Goal: Task Accomplishment & Management: Manage account settings

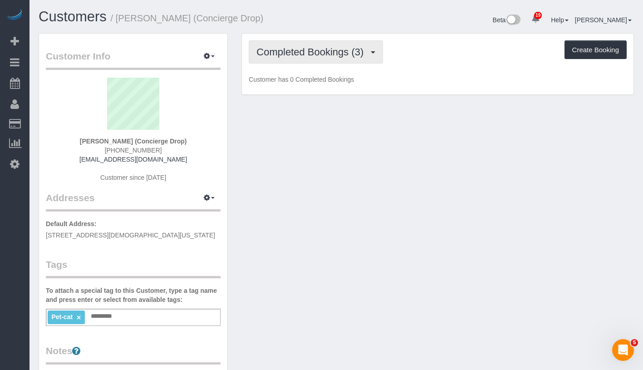
click at [312, 58] on button "Completed Bookings (3)" at bounding box center [316, 51] width 134 height 23
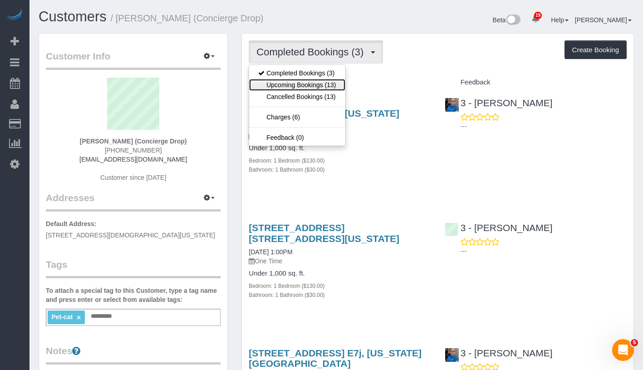
click at [305, 84] on link "Upcoming Bookings (13)" at bounding box center [297, 85] width 96 height 12
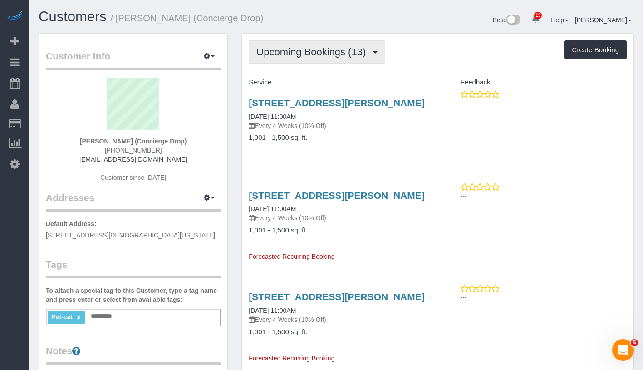
click at [318, 49] on span "Upcoming Bookings (13)" at bounding box center [313, 51] width 114 height 11
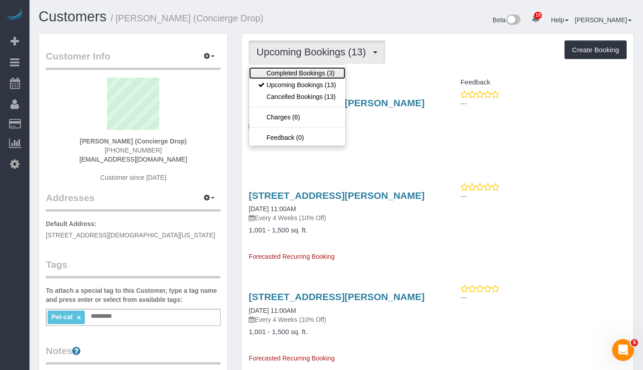
click at [309, 75] on link "Completed Bookings (3)" at bounding box center [297, 73] width 96 height 12
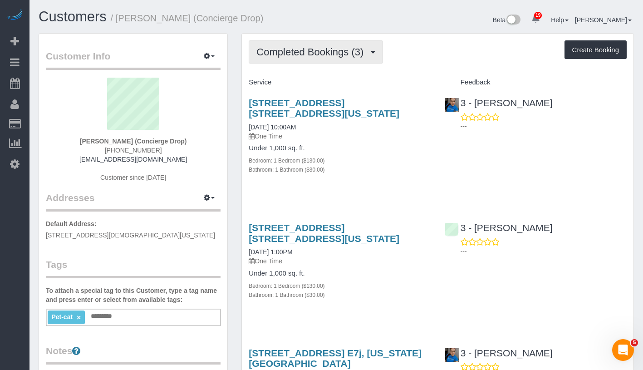
click at [307, 55] on span "Completed Bookings (3)" at bounding box center [312, 51] width 112 height 11
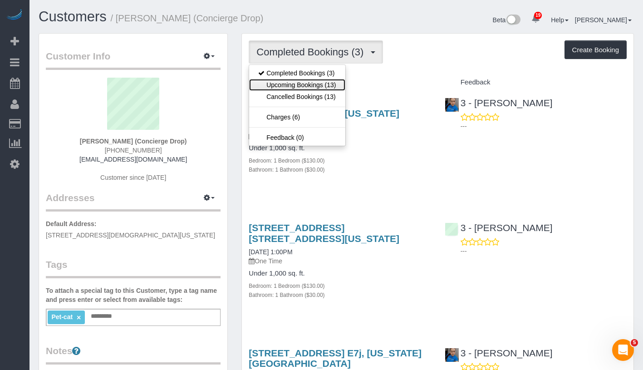
click at [302, 84] on link "Upcoming Bookings (13)" at bounding box center [297, 85] width 96 height 12
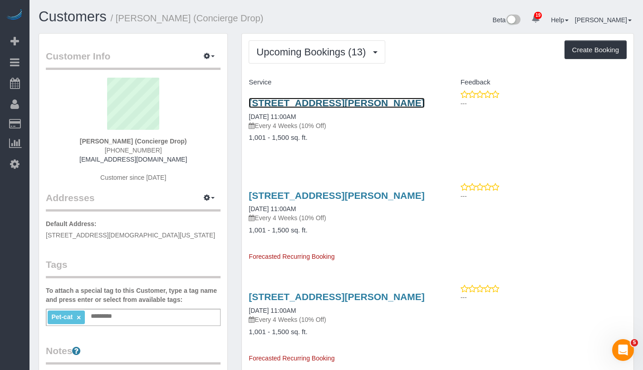
click at [356, 100] on link "20 Rockwell Pl, 3901, Brooklyn, NY 11201" at bounding box center [337, 103] width 176 height 10
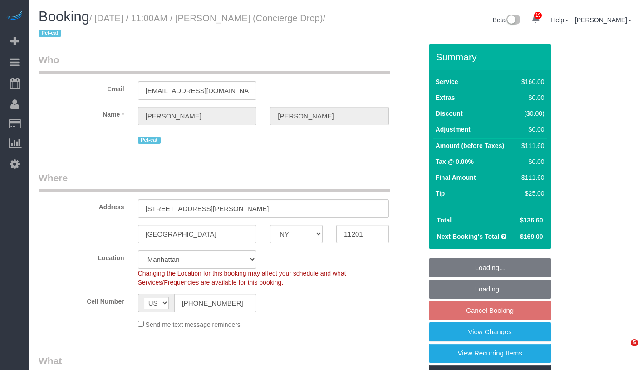
select select "NY"
select select "number:89"
select select "number:90"
select select "number:15"
select select "number:6"
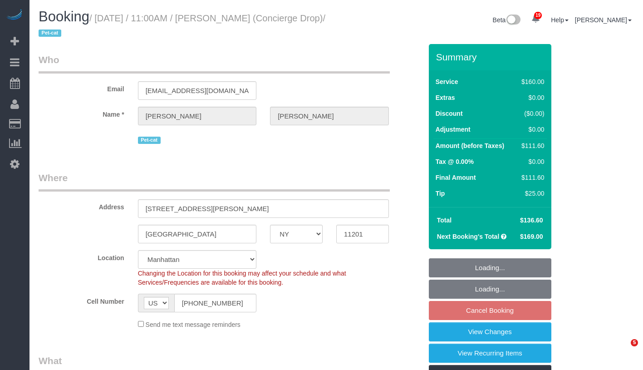
select select "object:941"
select select "spot4"
click at [538, 335] on link "View Changes" at bounding box center [490, 331] width 123 height 19
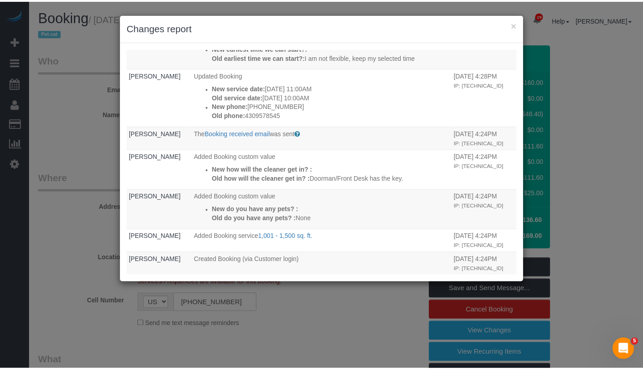
scroll to position [169, 0]
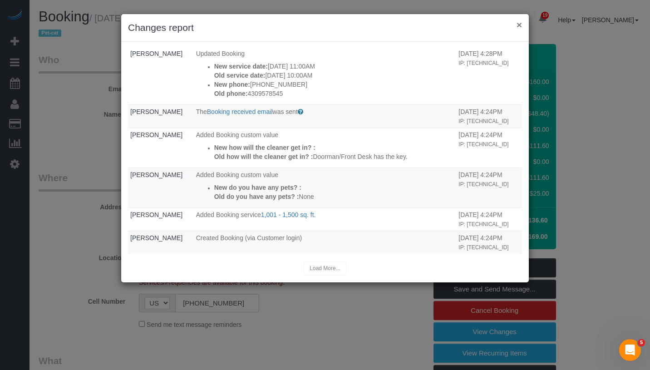
click at [521, 26] on button "×" at bounding box center [518, 25] width 5 height 10
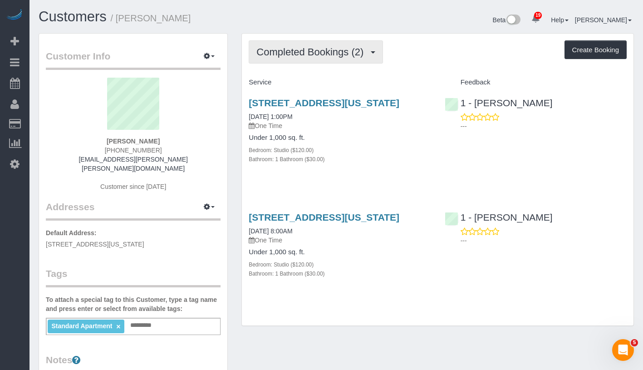
click at [290, 57] on span "Completed Bookings (2)" at bounding box center [312, 51] width 112 height 11
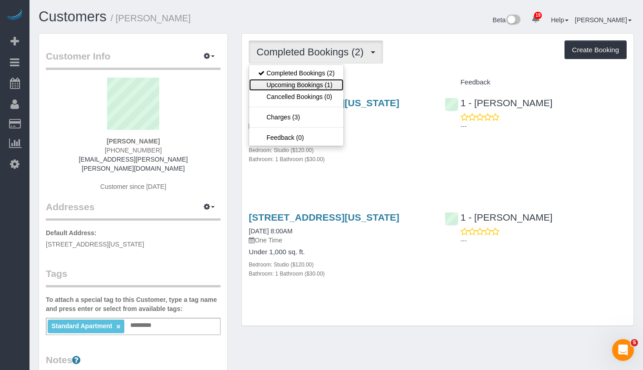
click at [290, 85] on link "Upcoming Bookings (1)" at bounding box center [296, 85] width 94 height 12
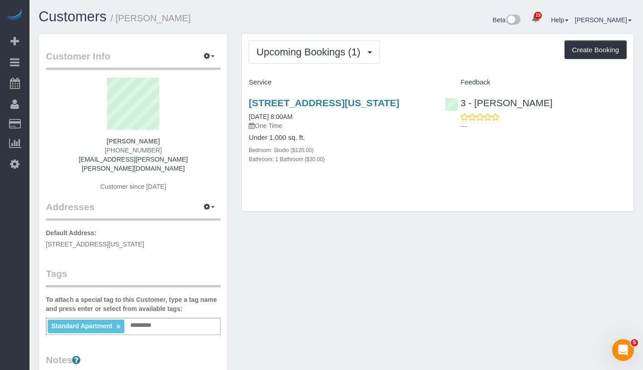
drag, startPoint x: 100, startPoint y: 140, endPoint x: 157, endPoint y: 138, distance: 57.2
click at [157, 138] on div "Aura Salazar (763) 656-9737 aura.cris.salazar@gmail.com Customer since 2025" at bounding box center [133, 139] width 175 height 123
copy strong "Aura Salazar"
drag, startPoint x: 245, startPoint y: 123, endPoint x: 316, endPoint y: 123, distance: 71.3
click at [316, 123] on div "525 West 28th Street, Apt. 557, New York, NY 10001 09/17/2025 8:00AM One Time U…" at bounding box center [340, 136] width 196 height 92
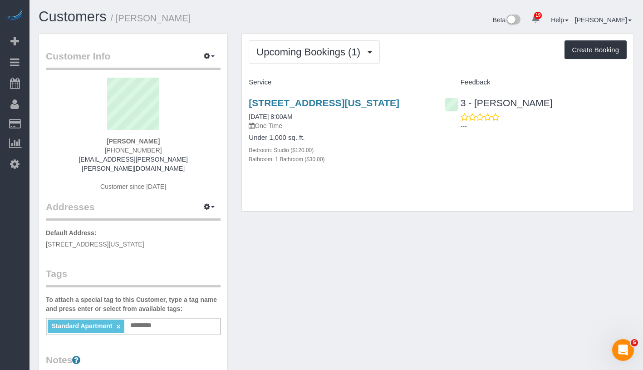
copy link "09/17/2025 8:00AM"
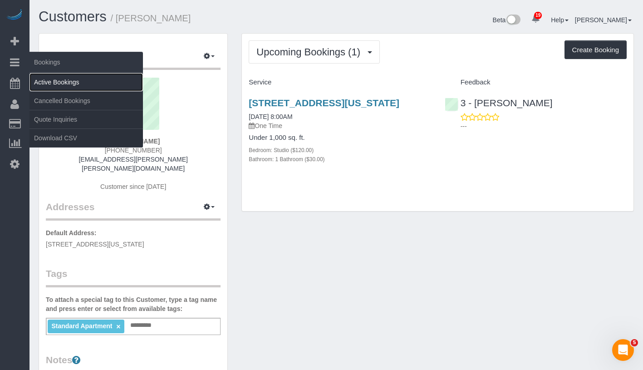
click at [75, 81] on link "Active Bookings" at bounding box center [85, 82] width 113 height 18
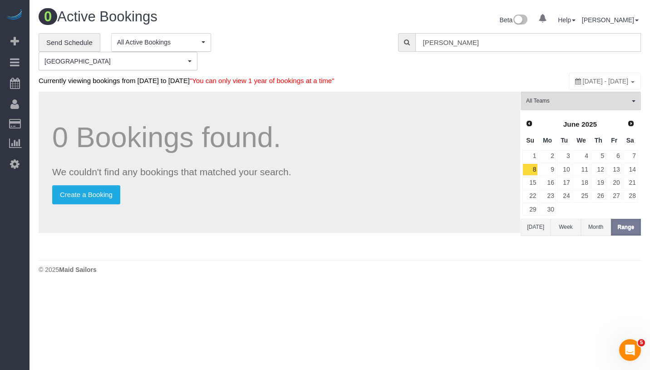
click at [513, 44] on input "Aura Salazar" at bounding box center [528, 42] width 226 height 19
paste input "Charlene Ustin"
click at [503, 49] on input "Charlene Usti" at bounding box center [528, 42] width 226 height 19
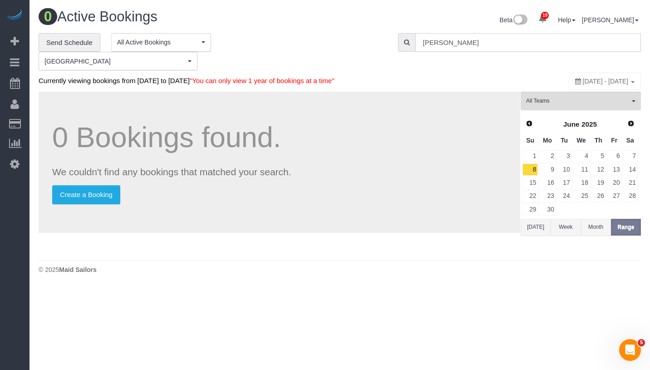
click at [503, 45] on input "Charlene Usti" at bounding box center [528, 42] width 226 height 19
paste input "n"
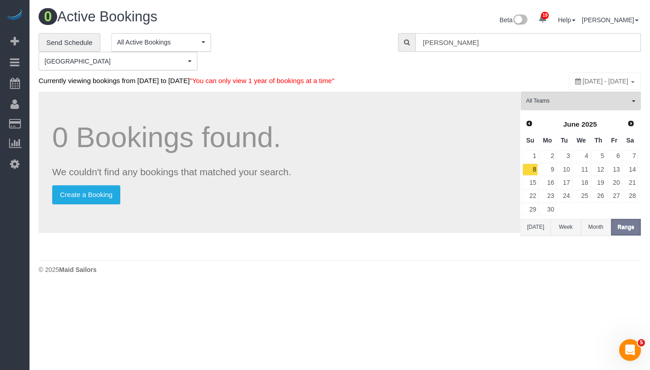
type input "Charlene Ustin"
click at [503, 45] on input "Charlene Ustin" at bounding box center [528, 42] width 226 height 19
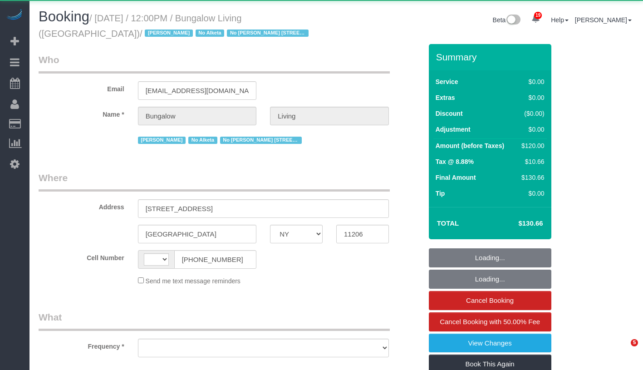
select select "NY"
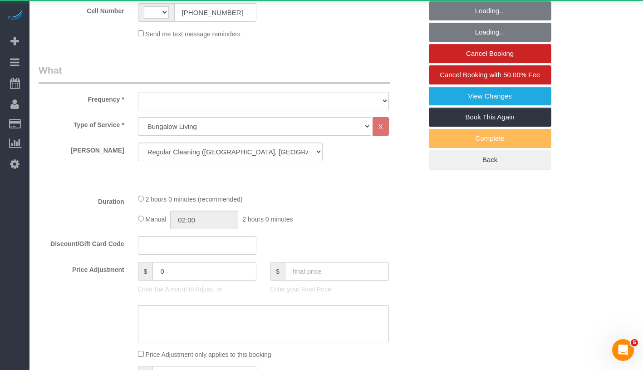
select select "string:US"
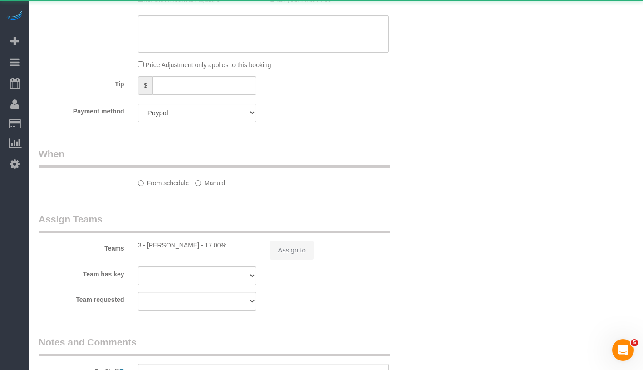
select select "object:884"
select select "number:89"
select select "number:90"
select select "number:15"
select select "number:7"
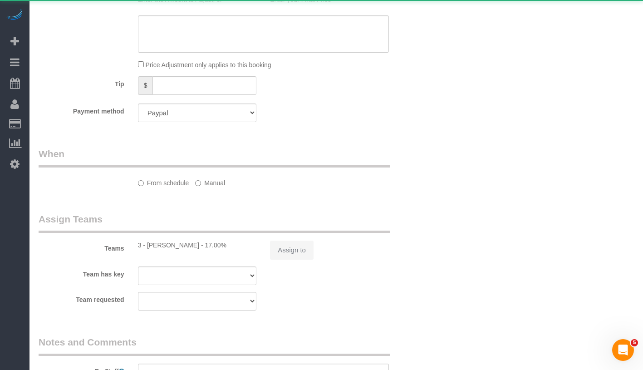
select select "number:21"
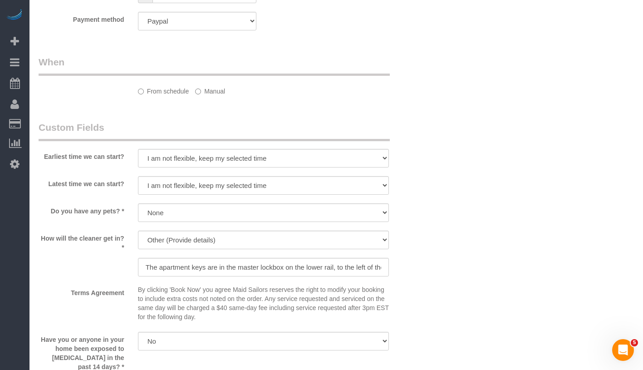
select select "spot1"
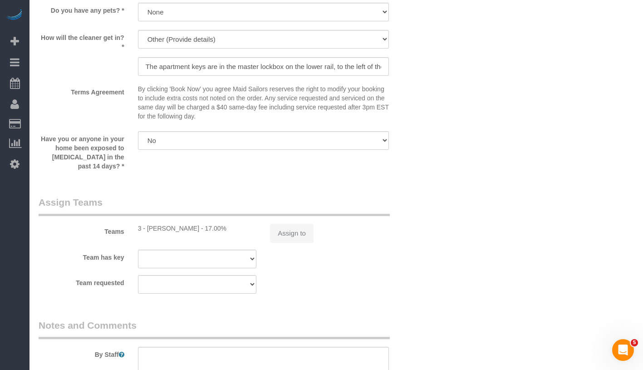
scroll to position [1108, 0]
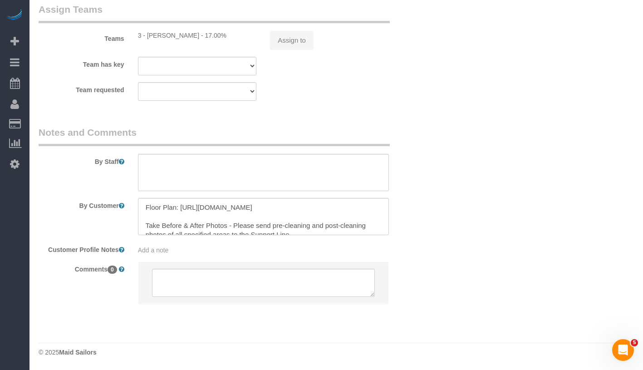
select select "object:1449"
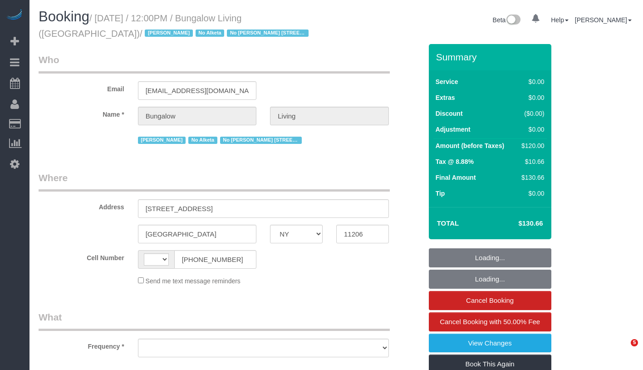
select select "NY"
select select "string:[GEOGRAPHIC_DATA]"
select select "object:787"
select select "spot1"
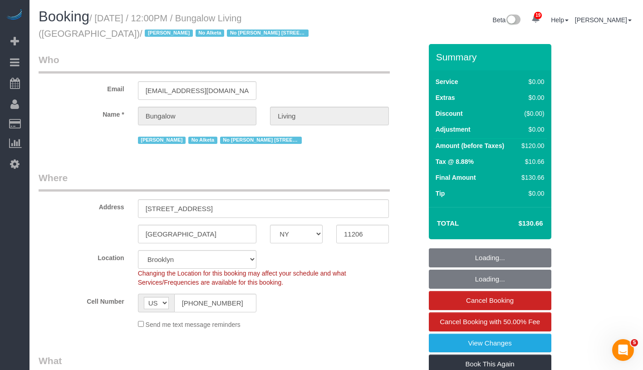
select select
select select "object:1058"
select select "spot40"
select select "number:89"
select select "number:90"
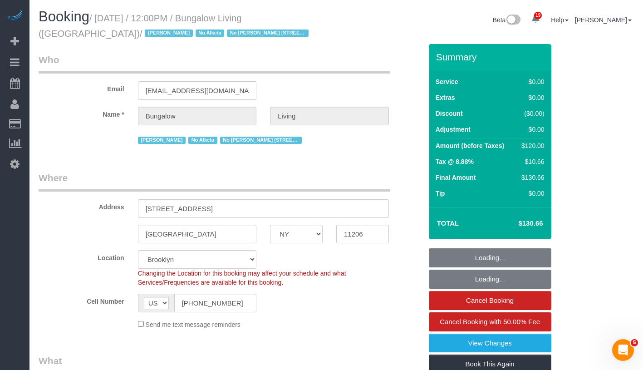
select select "number:15"
select select "number:7"
select select "number:21"
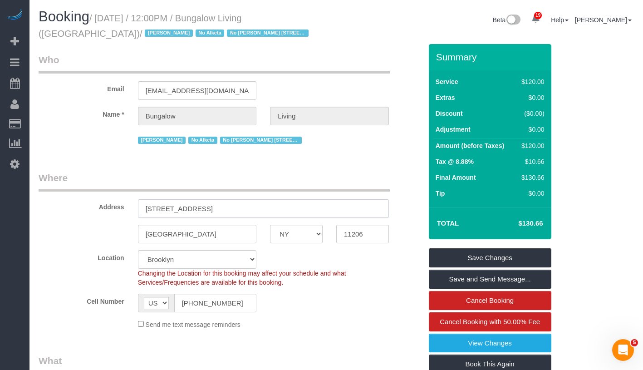
drag, startPoint x: 144, startPoint y: 204, endPoint x: 217, endPoint y: 206, distance: 73.6
click at [217, 206] on input "[STREET_ADDRESS]" at bounding box center [263, 208] width 251 height 19
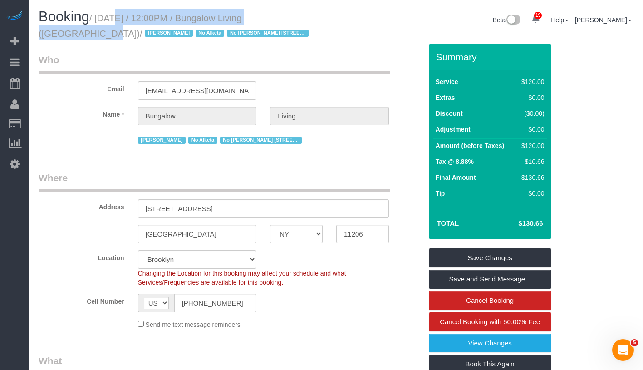
drag, startPoint x: 104, startPoint y: 16, endPoint x: 305, endPoint y: 14, distance: 200.1
click at [305, 14] on small "/ [DATE] / 12:00PM / Bungalow Living ([GEOGRAPHIC_DATA]) / [PERSON_NAME] No Alk…" at bounding box center [175, 25] width 273 height 25
copy small "[DATE] / 12:00PM / Bungalow Living"
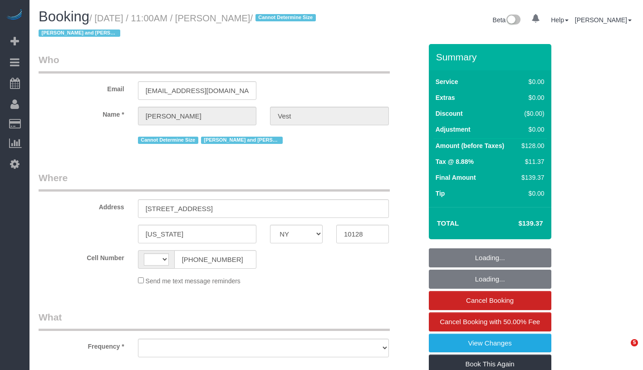
select select "NY"
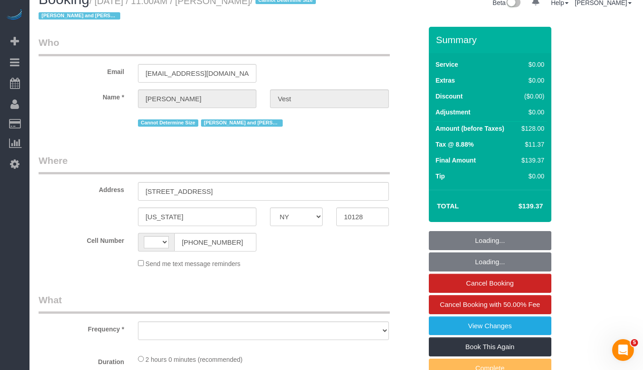
select select "object:552"
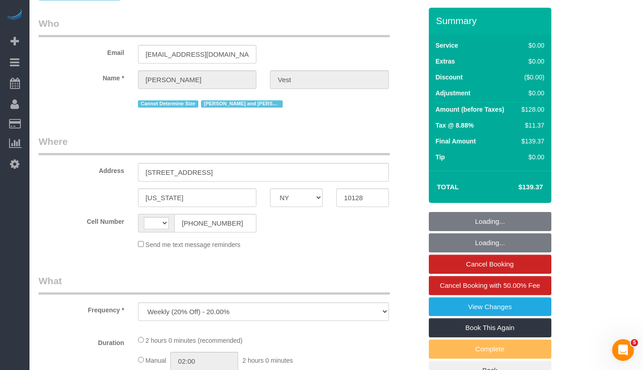
select select "string:[GEOGRAPHIC_DATA]"
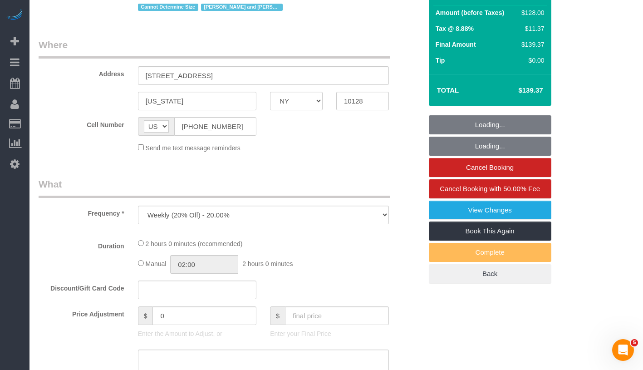
select select "number:57"
select select "number:74"
select select "number:15"
select select "number:6"
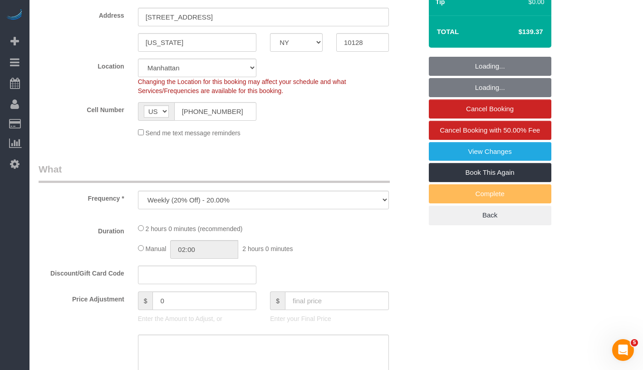
select select "string:stripe-pm_1R74TQ4VGloSiKo7zsvzPauP"
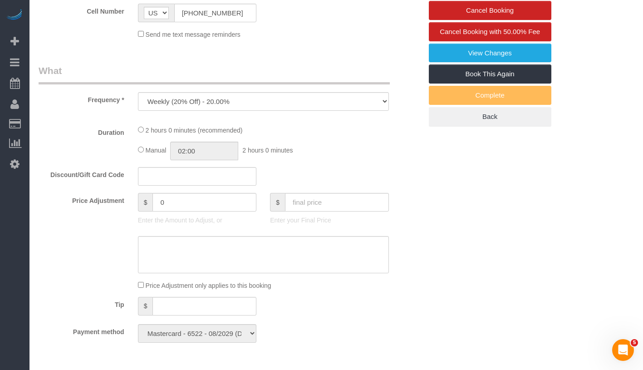
select select "object:950"
select select "1"
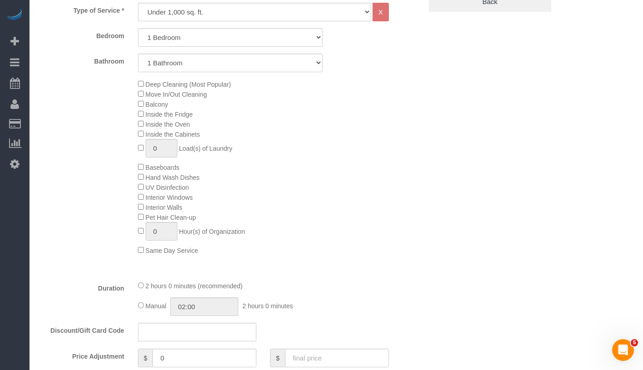
select select "spot1"
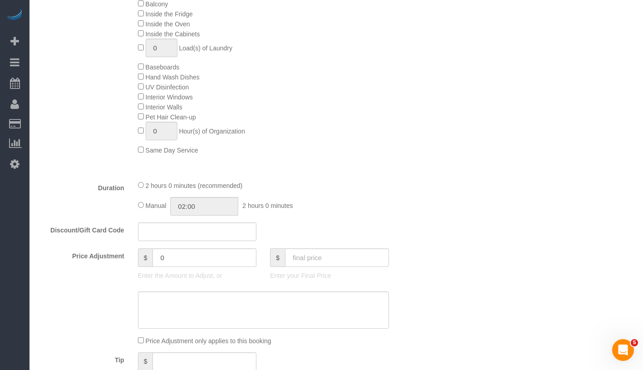
select select "1"
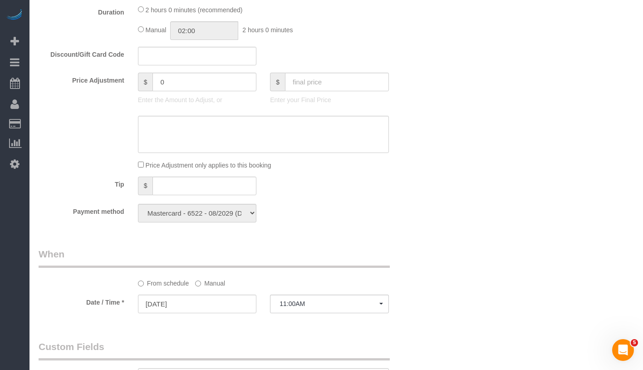
scroll to position [705, 0]
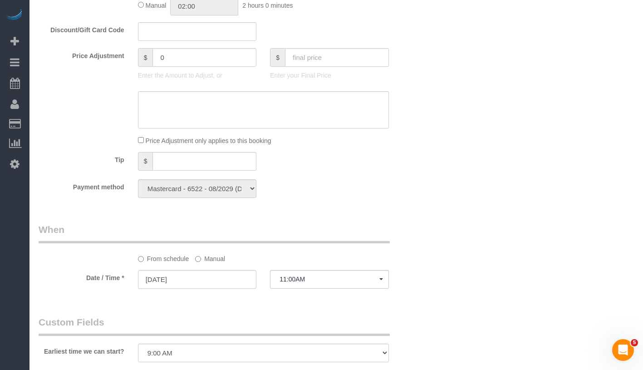
click at [212, 257] on label "Manual" at bounding box center [210, 257] width 30 height 12
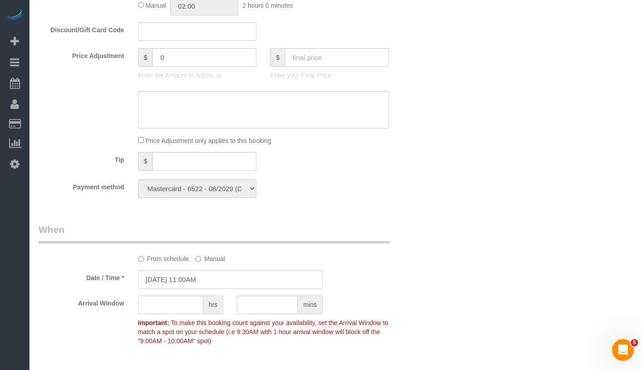
click at [212, 280] on input "09/17/2025 11:00AM" at bounding box center [230, 279] width 185 height 19
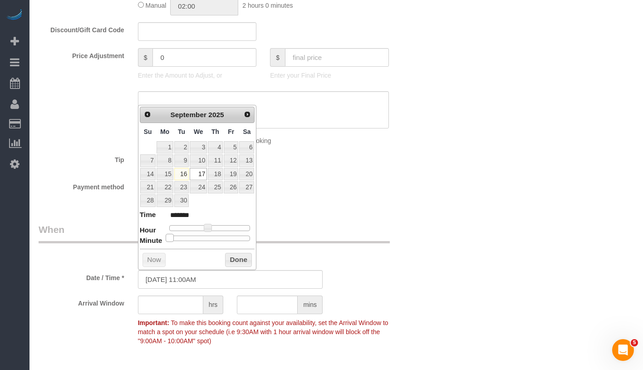
type input "09/17/2025 11:05AM"
type input "*******"
type input "09/17/2025 11:10AM"
type input "*******"
type input "09/17/2025 11:20AM"
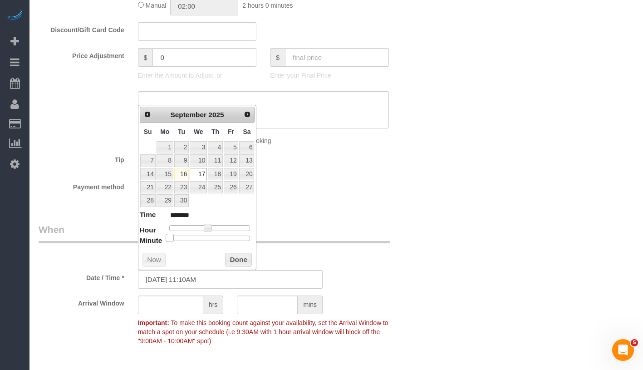
type input "*******"
type input "09/17/2025 11:25AM"
type input "*******"
type input "09/17/2025 11:30AM"
type input "*******"
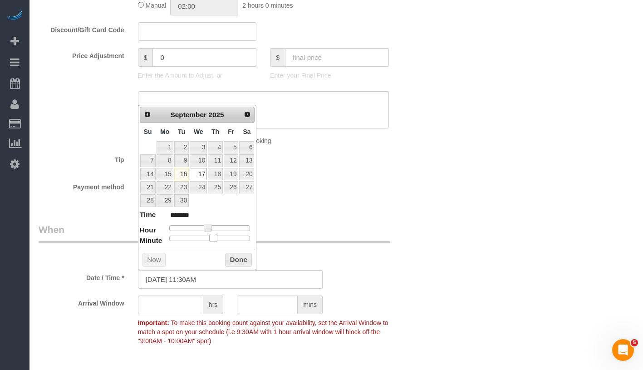
drag, startPoint x: 168, startPoint y: 238, endPoint x: 211, endPoint y: 238, distance: 42.2
click at [211, 238] on span at bounding box center [213, 238] width 8 height 8
click at [243, 259] on button "Done" at bounding box center [238, 260] width 27 height 15
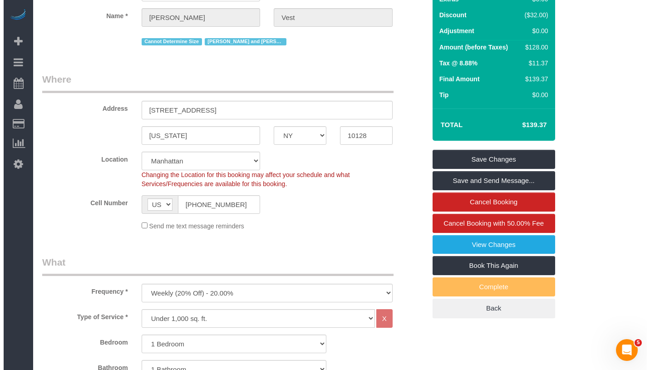
scroll to position [0, 0]
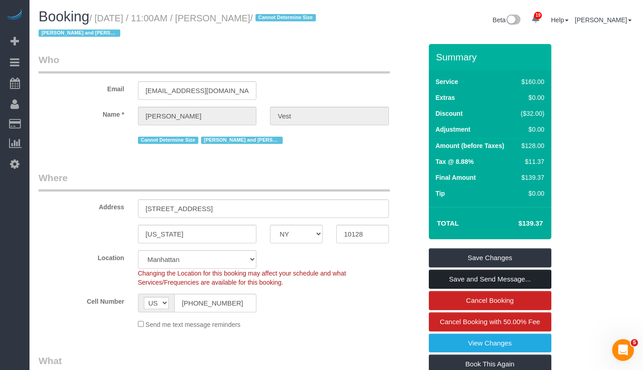
click at [507, 279] on link "Save and Send Message..." at bounding box center [490, 279] width 123 height 19
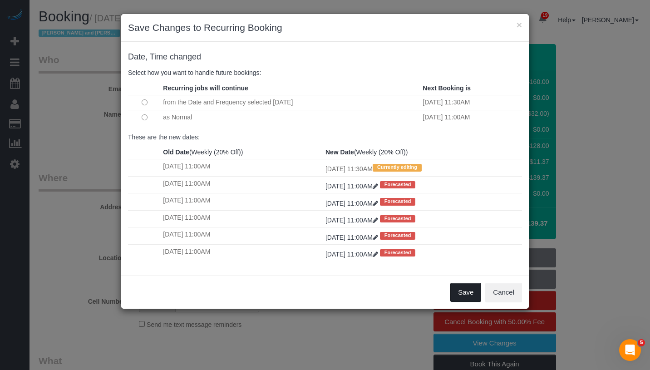
click at [472, 298] on button "Save" at bounding box center [465, 292] width 31 height 19
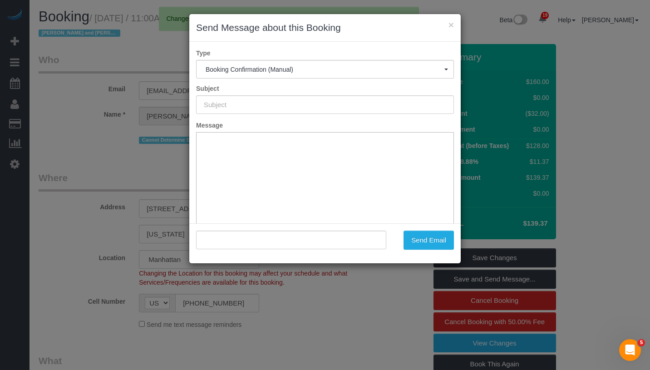
type input "Cleaning Confirmed for 09/17/2025 at 11:30am"
type input ""Jennifer Vest" <jennvest77@gmail.com>"
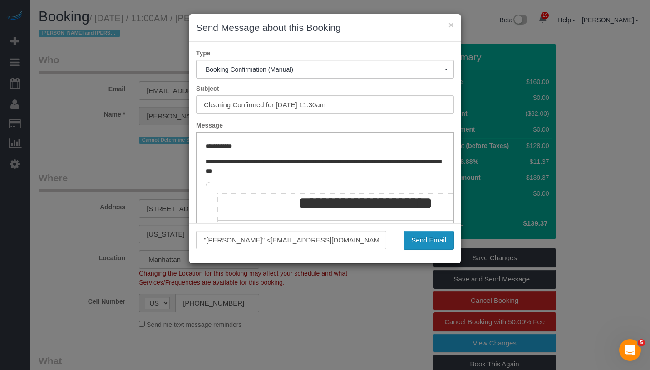
click at [429, 241] on button "Send Email" at bounding box center [428, 240] width 50 height 19
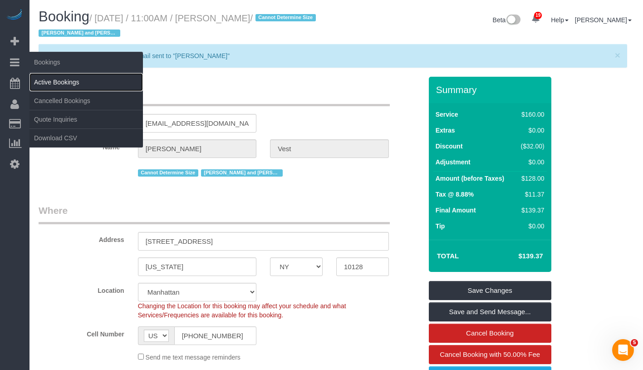
click at [57, 78] on link "Active Bookings" at bounding box center [85, 82] width 113 height 18
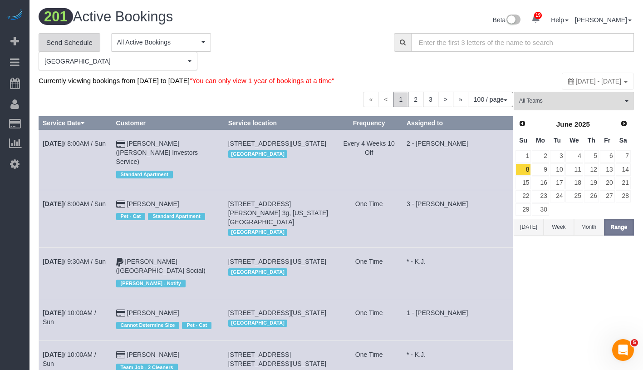
click at [71, 40] on link "Send Schedule" at bounding box center [70, 42] width 62 height 19
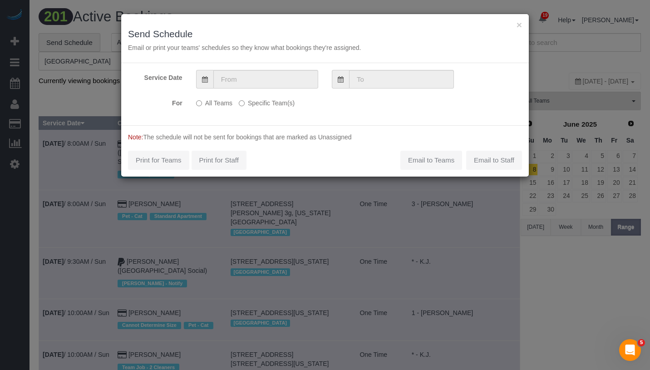
click at [246, 103] on label "Specific Team(s)" at bounding box center [267, 101] width 56 height 12
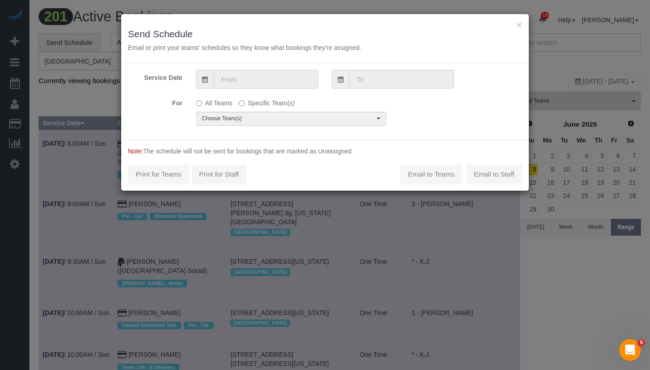
click at [268, 83] on input "text" at bounding box center [265, 79] width 105 height 19
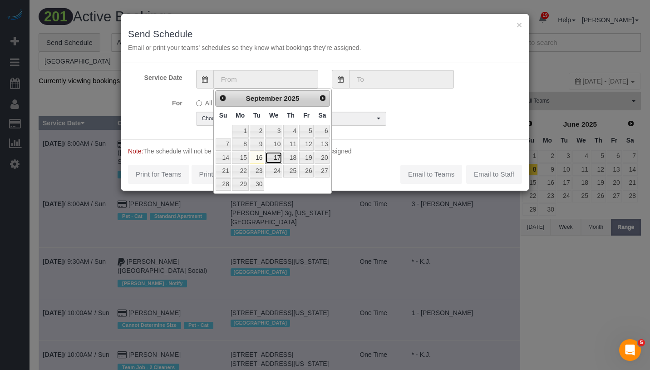
click at [272, 157] on link "17" at bounding box center [273, 158] width 17 height 12
type input "09/17/2025"
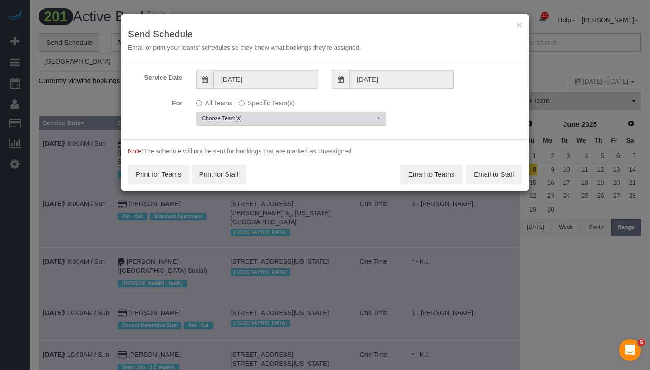
click at [274, 123] on button "Choose Team(s)" at bounding box center [291, 119] width 190 height 14
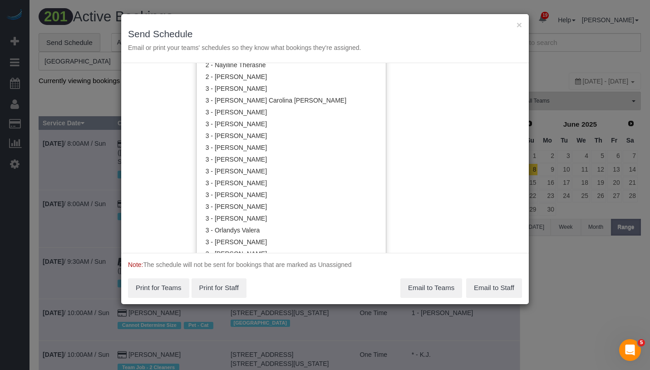
scroll to position [743, 0]
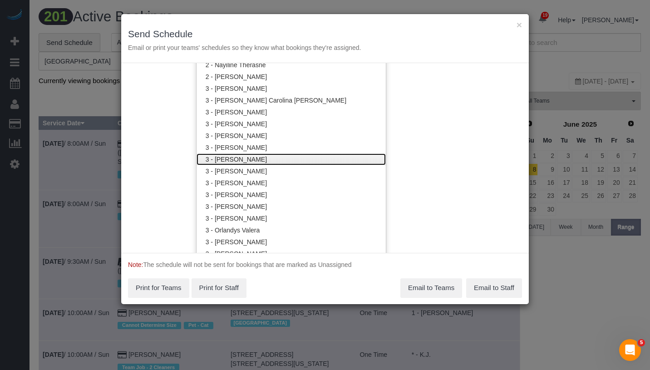
click at [284, 159] on link "3 - [PERSON_NAME]" at bounding box center [291, 159] width 189 height 12
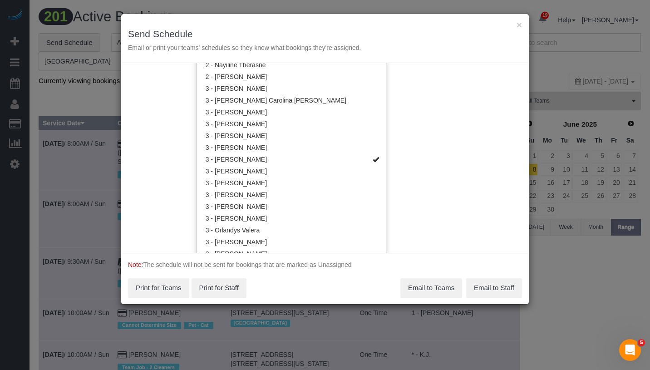
click at [454, 121] on div "Service Date 09/17/2025 09/17/2025 For All Teams Specific Team(s) 3 - Isabella …" at bounding box center [325, 158] width 408 height 190
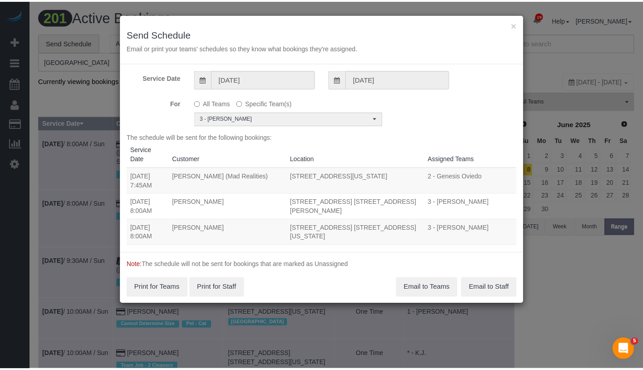
scroll to position [0, 0]
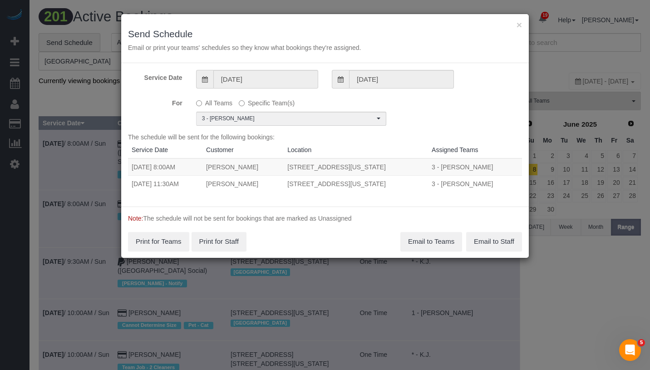
drag, startPoint x: 129, startPoint y: 183, endPoint x: 411, endPoint y: 187, distance: 281.4
click at [411, 187] on tr "09/17/2025 11:30AM Jennifer Vest 215 East 96th Street, Apt 10r, New York, NY 10…" at bounding box center [325, 183] width 394 height 17
copy tr "09/17/2025 11:30AM Jennifer Vest 215 East 96th Street, Apt 10r, New York, NY 10…"
click at [442, 237] on button "Email to Teams" at bounding box center [431, 241] width 62 height 19
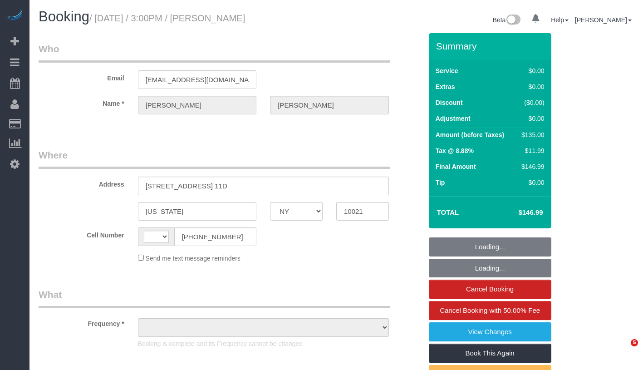
select select "NY"
select select "string:[GEOGRAPHIC_DATA]"
select select "object:791"
select select "string:stripe-pm_1QKXPd4VGloSiKo7ekv8QDow"
select select "spot1"
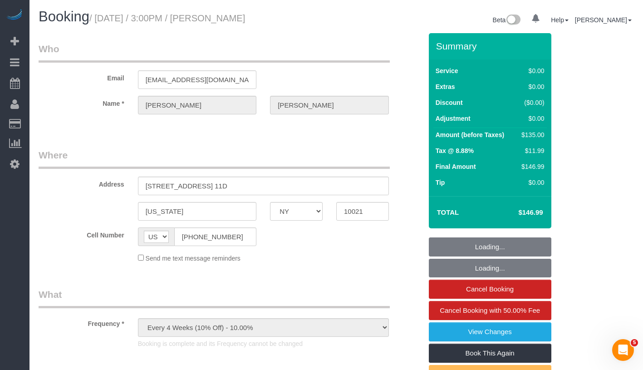
select select "number:89"
select select "number:90"
select select "number:15"
select select "number:6"
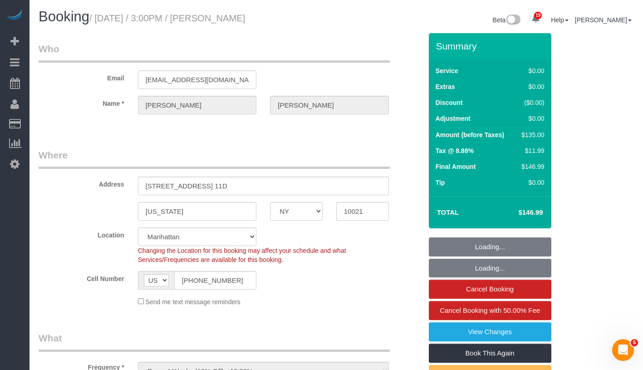
select select "object:1478"
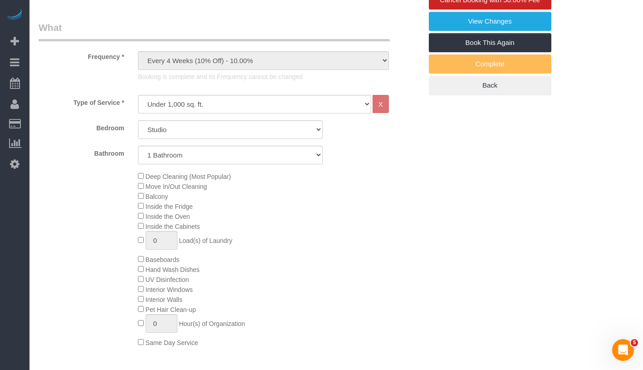
scroll to position [513, 0]
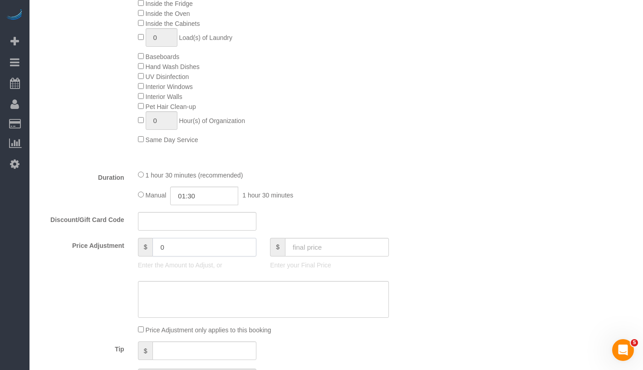
click at [191, 249] on input "0" at bounding box center [204, 247] width 104 height 19
type input "-50"
click at [296, 298] on textarea at bounding box center [263, 299] width 251 height 37
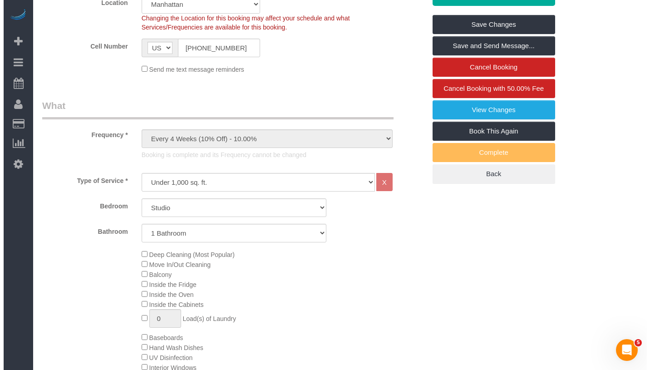
scroll to position [0, 0]
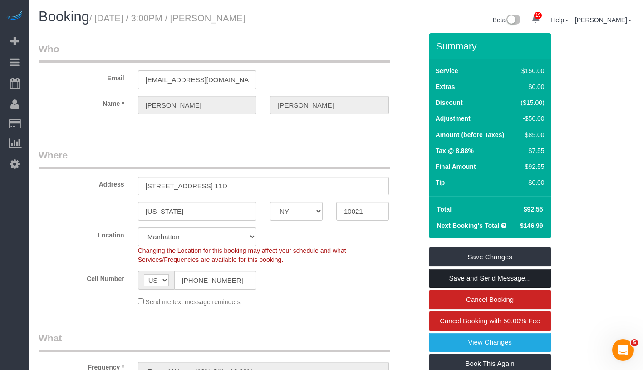
type textarea "Google review"
click at [530, 277] on link "Save and Send Message..." at bounding box center [490, 278] width 123 height 19
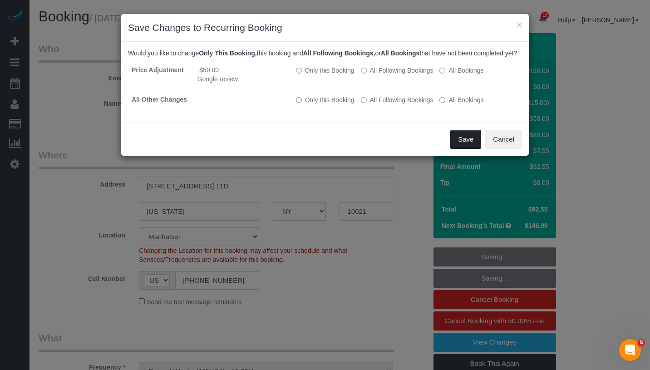
click at [454, 149] on button "Save" at bounding box center [465, 139] width 31 height 19
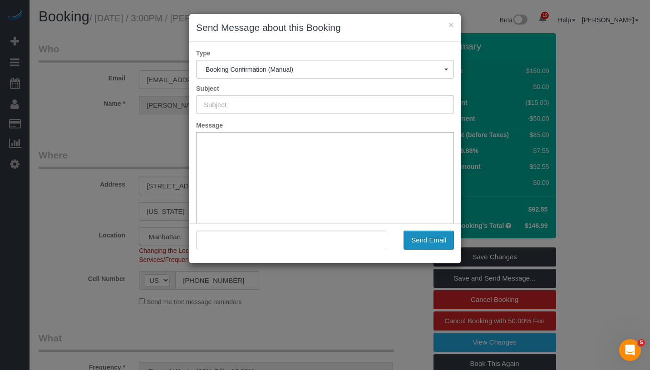
type input "Cleaning Confirmed for [DATE] 3:00pm"
type input ""[PERSON_NAME]" <[EMAIL_ADDRESS][DOMAIN_NAME]>"
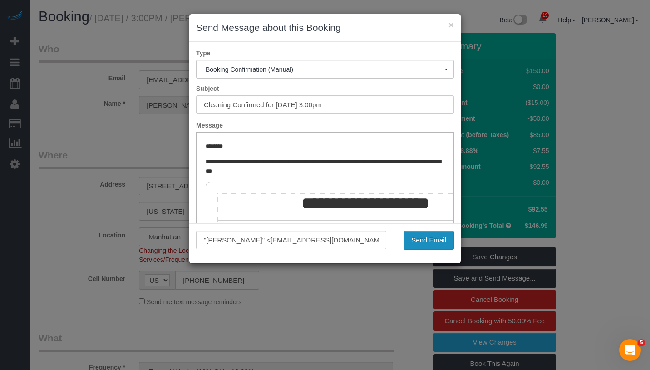
click at [425, 242] on button "Send Email" at bounding box center [428, 240] width 50 height 19
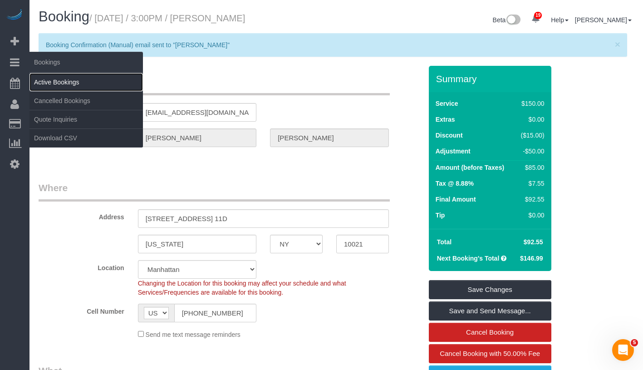
click at [68, 76] on link "Active Bookings" at bounding box center [85, 82] width 113 height 18
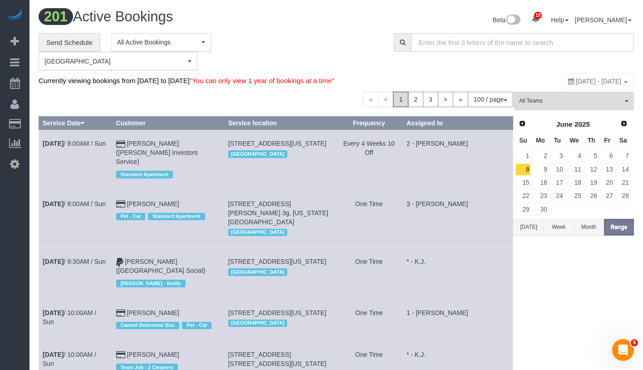
click at [550, 39] on input "text" at bounding box center [522, 42] width 223 height 19
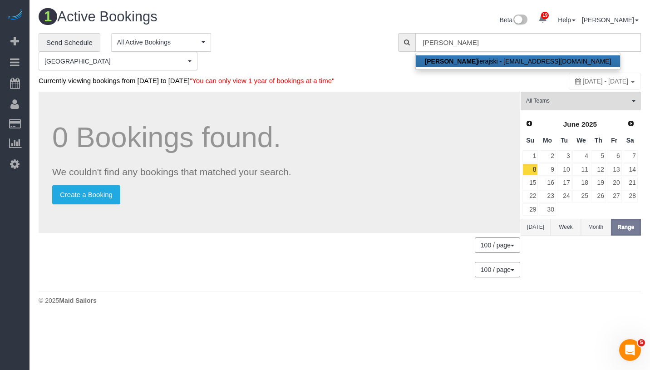
click at [507, 55] on link "[PERSON_NAME] - [EMAIL_ADDRESS][DOMAIN_NAME]" at bounding box center [518, 61] width 205 height 12
type input "[EMAIL_ADDRESS][DOMAIN_NAME]"
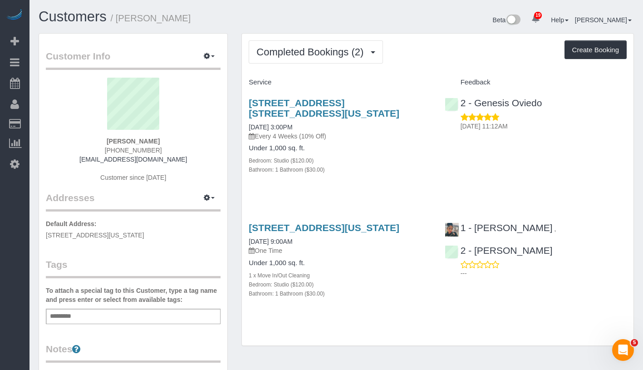
click at [127, 320] on div "Add a tag" at bounding box center [133, 316] width 175 height 15
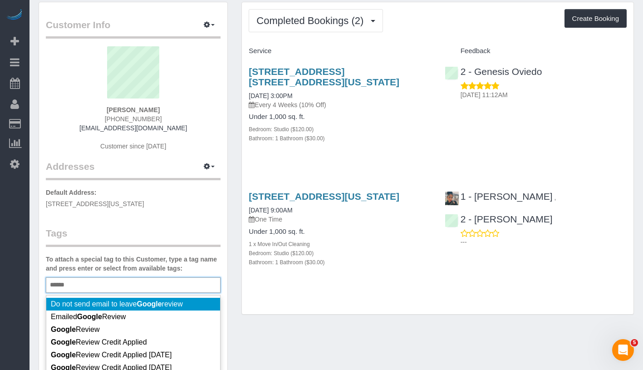
scroll to position [86, 0]
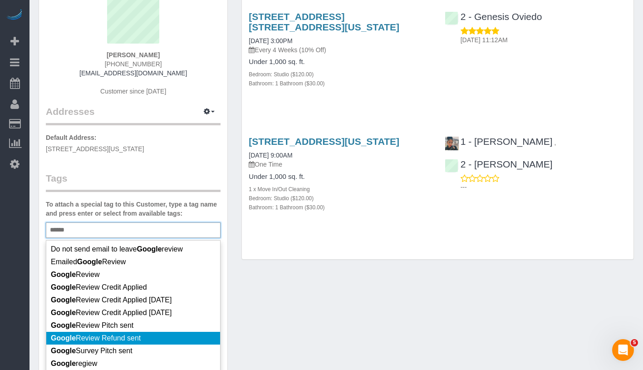
type input "******"
click at [167, 341] on li "Google Review Refund sent" at bounding box center [133, 338] width 174 height 13
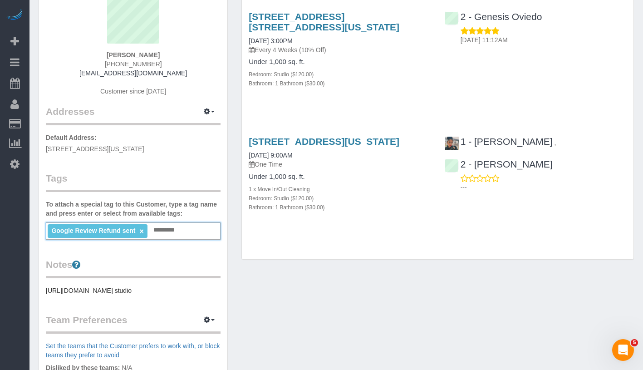
scroll to position [0, 0]
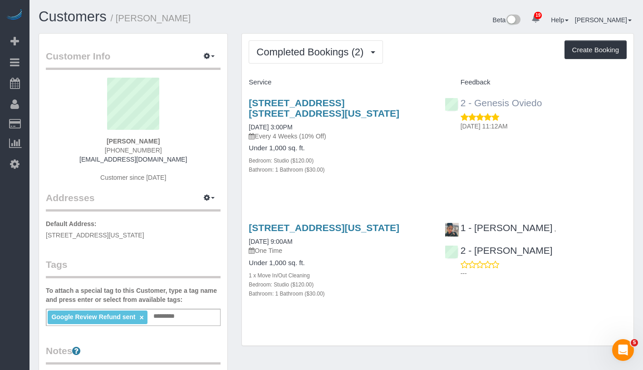
drag, startPoint x: 560, startPoint y: 93, endPoint x: 475, endPoint y: 103, distance: 85.9
click at [475, 103] on div "2 - Genesis Oviedo [DATE] 11:12AM" at bounding box center [536, 112] width 196 height 44
copy link "Genesis Oviedo"
drag, startPoint x: 132, startPoint y: 136, endPoint x: 161, endPoint y: 136, distance: 29.0
click at [161, 136] on div "[PERSON_NAME] [PHONE_NUMBER] [EMAIL_ADDRESS][DOMAIN_NAME] Customer since [DATE]" at bounding box center [133, 134] width 175 height 113
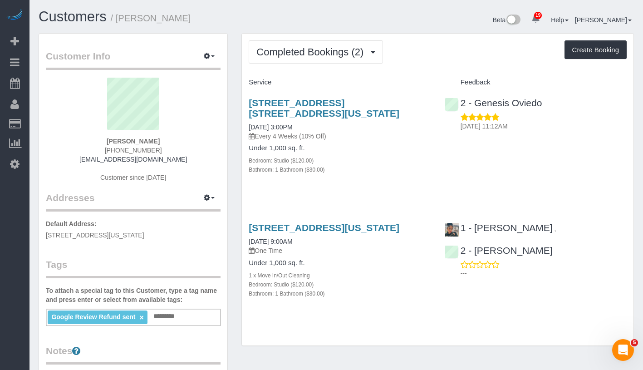
copy strong "[PERSON_NAME]"
